Goal: Task Accomplishment & Management: Use online tool/utility

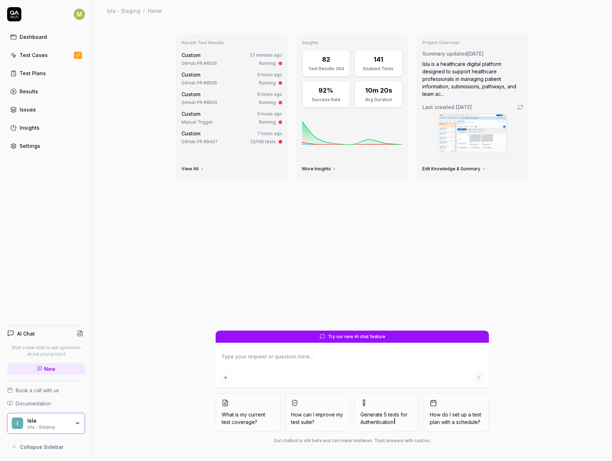
click at [183, 245] on div "Recent Test Results Custom 27 minutes ago GitHub PR #8505 Running Custom 5 hour…" at bounding box center [352, 179] width 365 height 302
type textarea "*"
click at [23, 142] on div "Settings" at bounding box center [30, 145] width 21 height 7
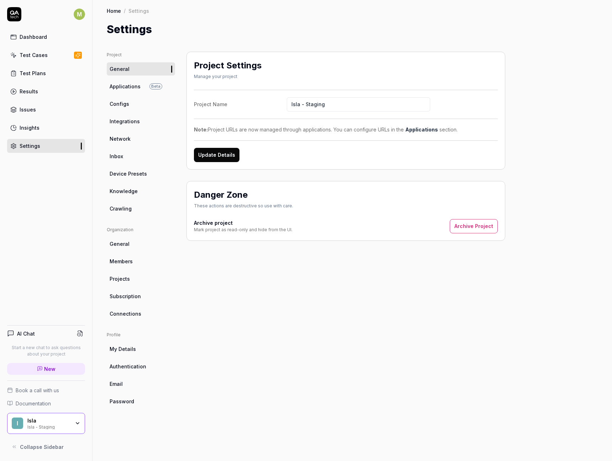
click at [140, 108] on link "Configs" at bounding box center [141, 103] width 68 height 13
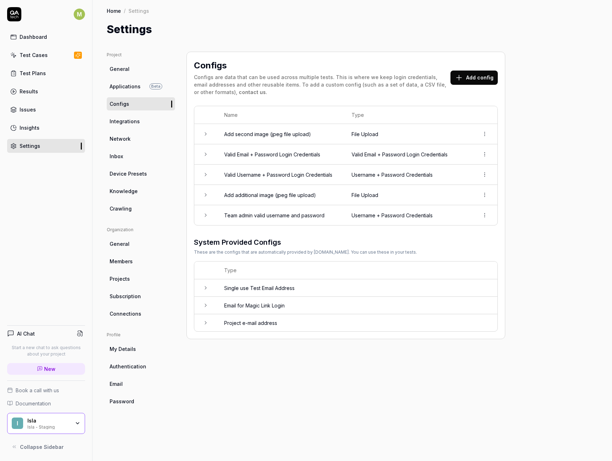
click at [138, 119] on link "Integrations" at bounding box center [141, 121] width 68 height 13
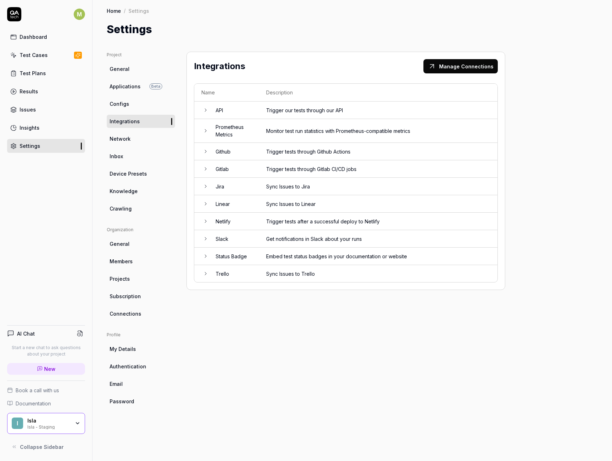
click at [32, 92] on div "Results" at bounding box center [29, 91] width 19 height 7
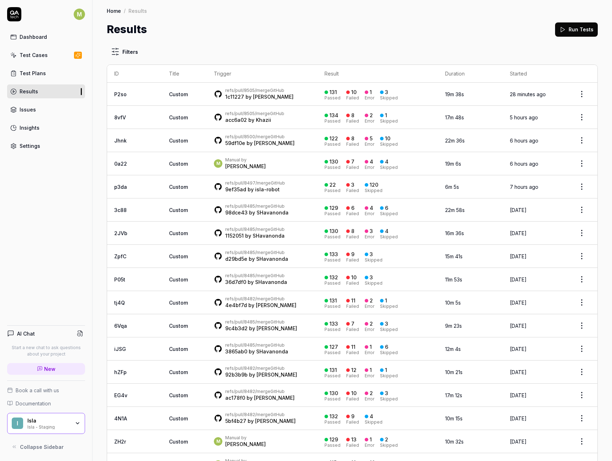
click at [490, 35] on button "Run Tests" at bounding box center [576, 29] width 43 height 14
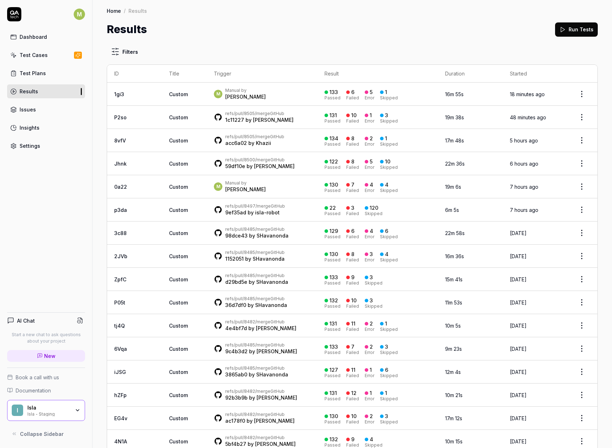
click at [567, 26] on button "Run Tests" at bounding box center [576, 29] width 43 height 14
